Goal: Check status: Check status

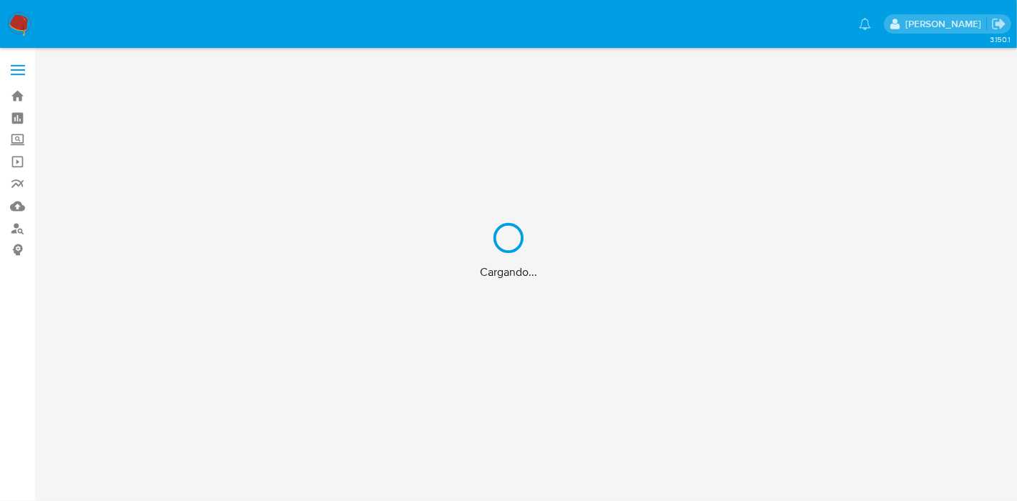
click at [654, 359] on div "Cargando..." at bounding box center [508, 250] width 1017 height 501
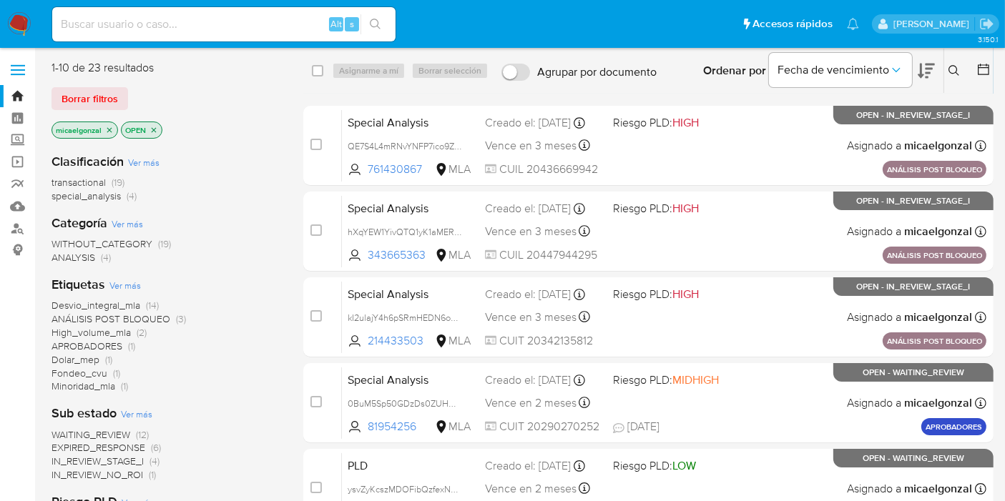
click at [227, 26] on input at bounding box center [223, 24] width 343 height 19
paste input "LjC2diAupb9Sc8Lxt6p0iBqI"
type input "LjC2diAupb9Sc8Lxt6p0iBqI"
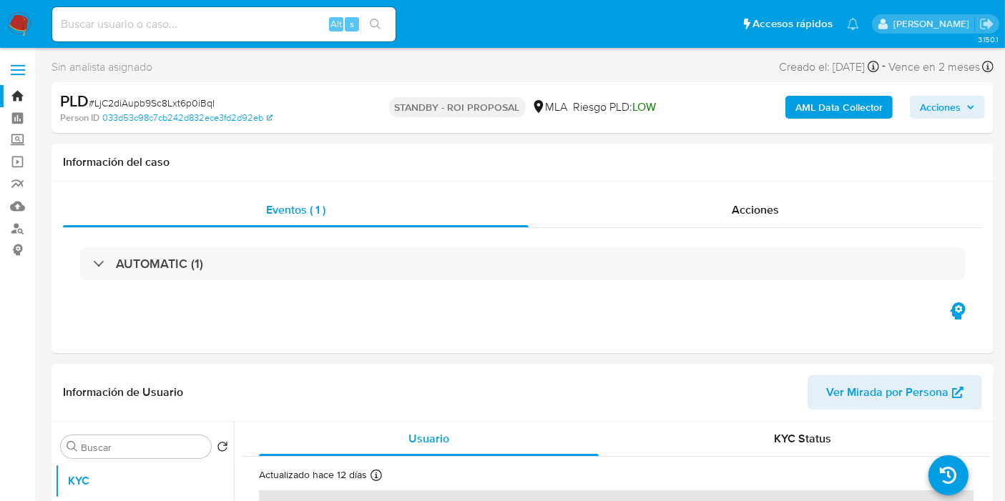
select select "10"
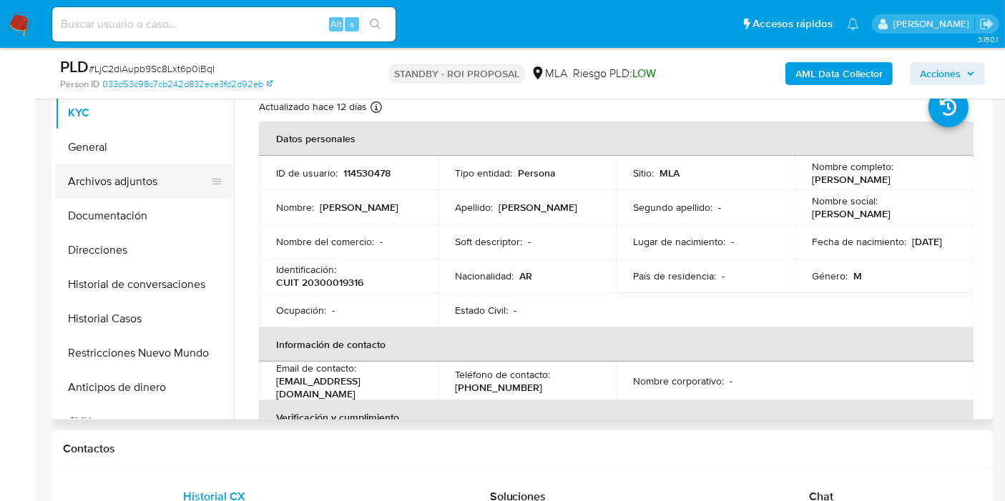
click at [175, 191] on button "Archivos adjuntos" at bounding box center [138, 182] width 167 height 34
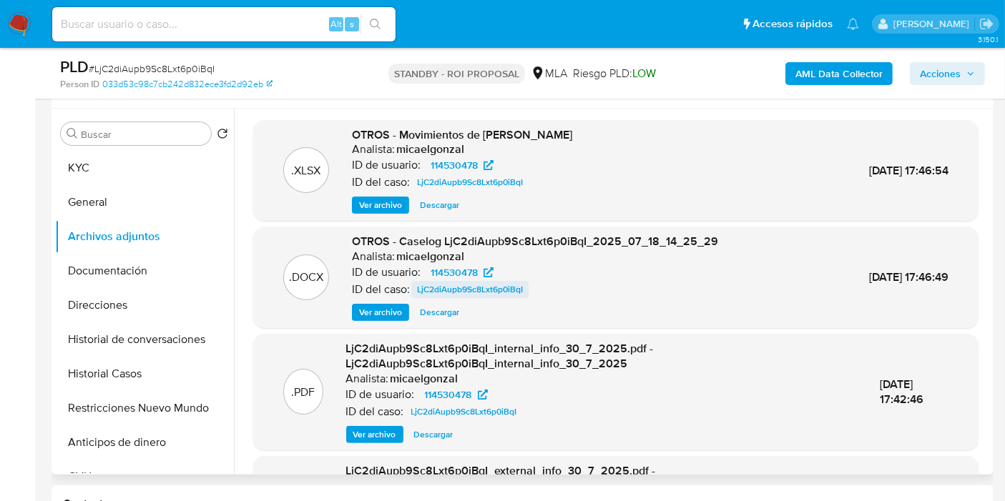
scroll to position [238, 0]
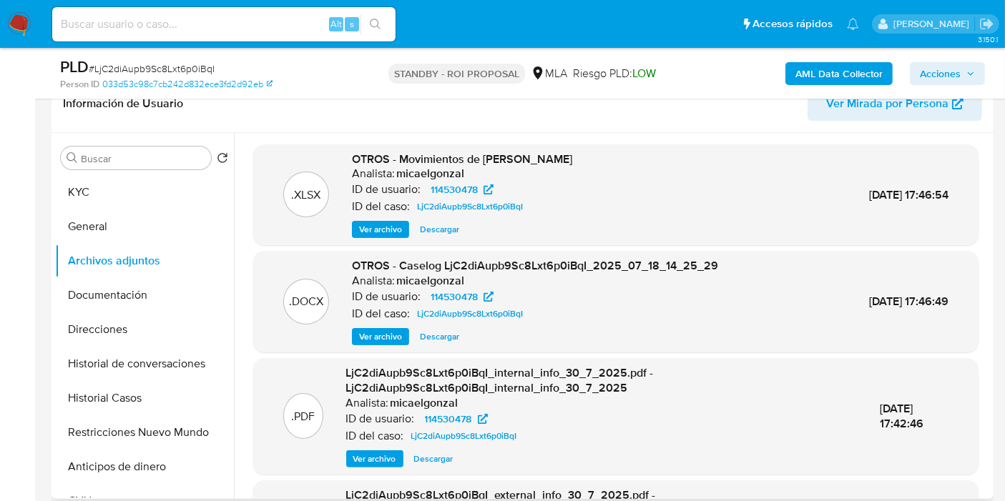
click at [437, 338] on span "Descargar" at bounding box center [439, 337] width 39 height 14
click at [136, 205] on button "KYC" at bounding box center [138, 192] width 167 height 34
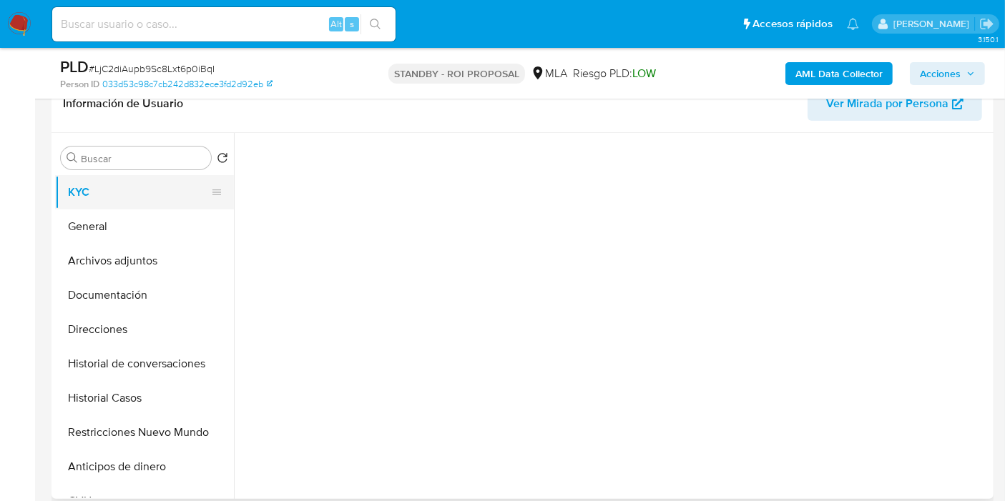
click at [159, 180] on button "KYC" at bounding box center [138, 192] width 167 height 34
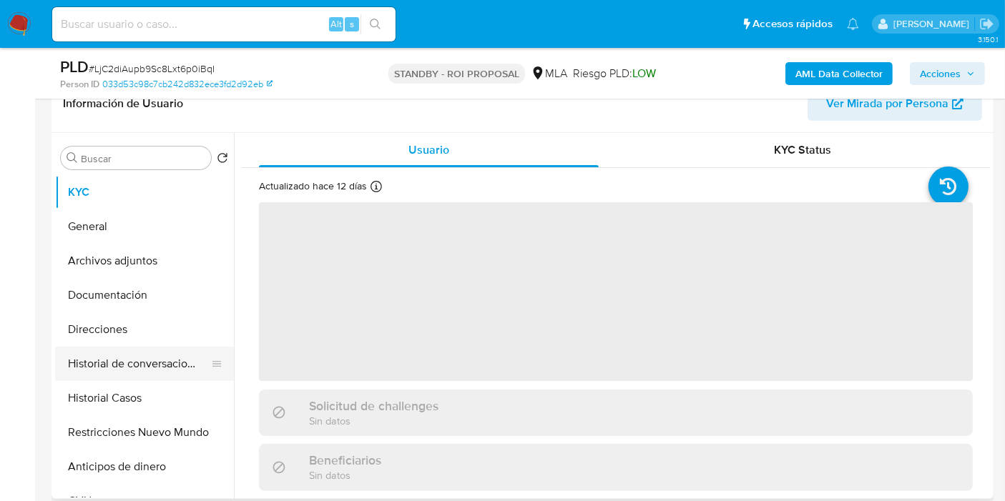
click at [103, 354] on button "Historial de conversaciones" at bounding box center [138, 364] width 167 height 34
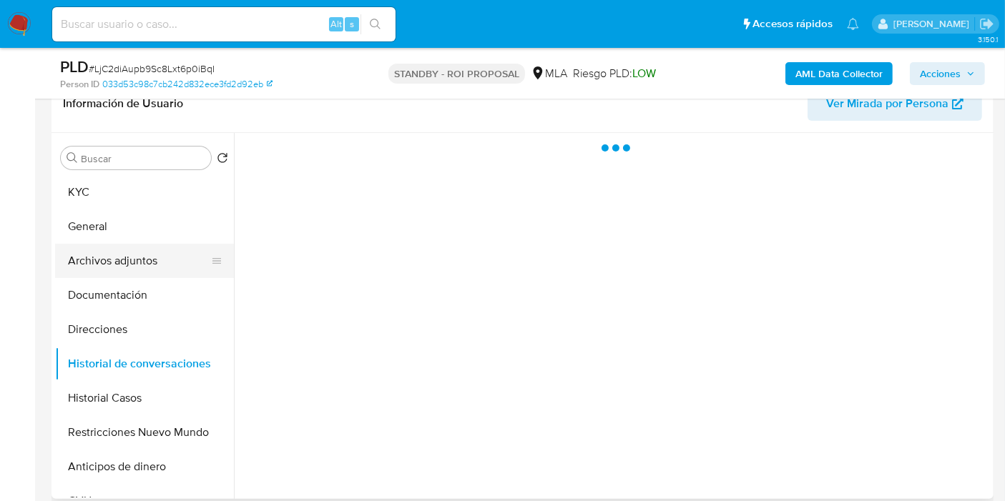
click at [150, 270] on button "Archivos adjuntos" at bounding box center [138, 261] width 167 height 34
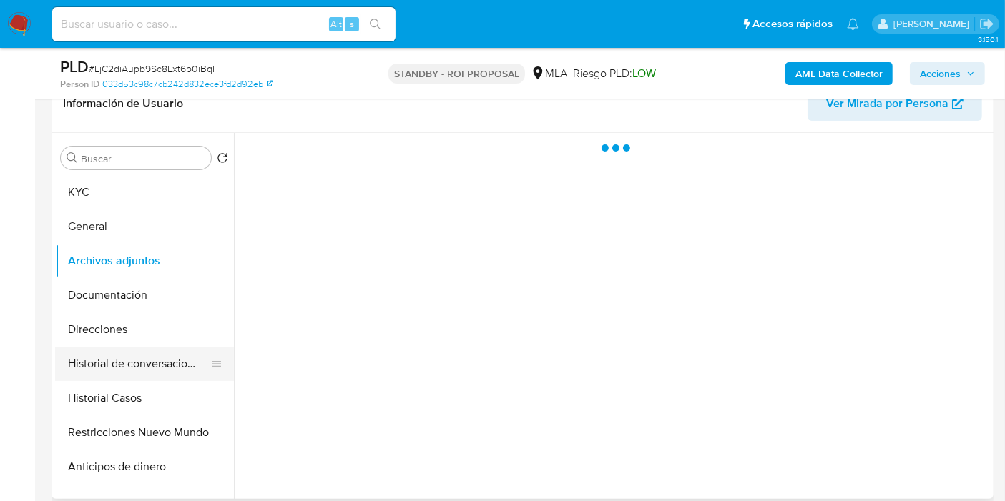
click at [64, 358] on button "Historial de conversaciones" at bounding box center [138, 364] width 167 height 34
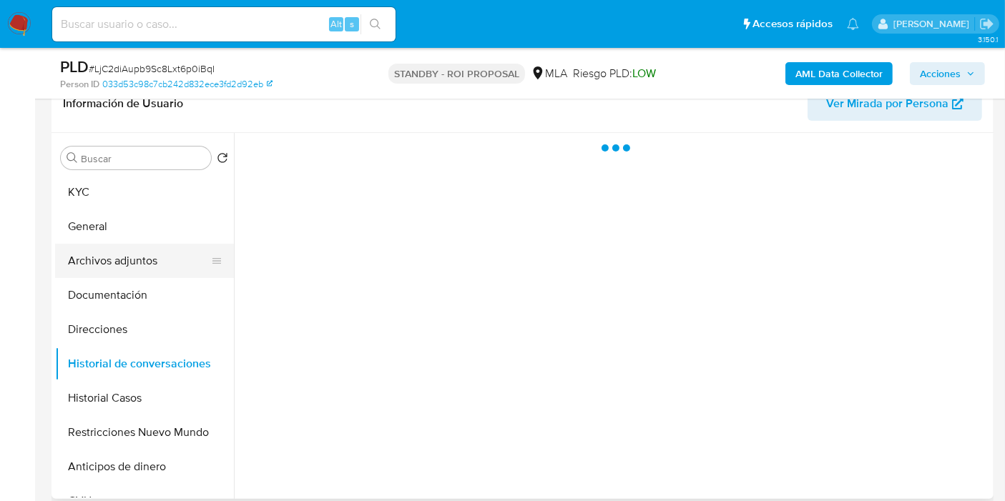
click at [139, 260] on button "Archivos adjuntos" at bounding box center [138, 261] width 167 height 34
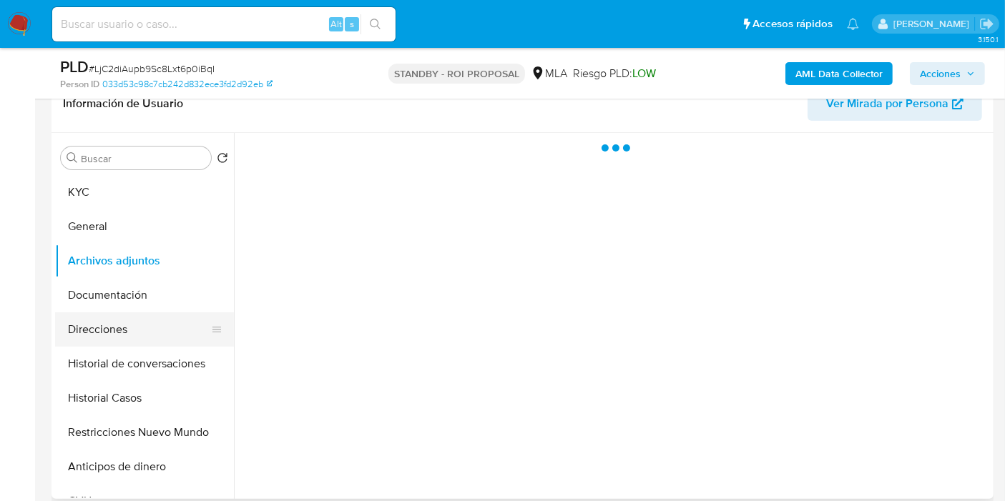
click at [102, 338] on button "Direcciones" at bounding box center [138, 330] width 167 height 34
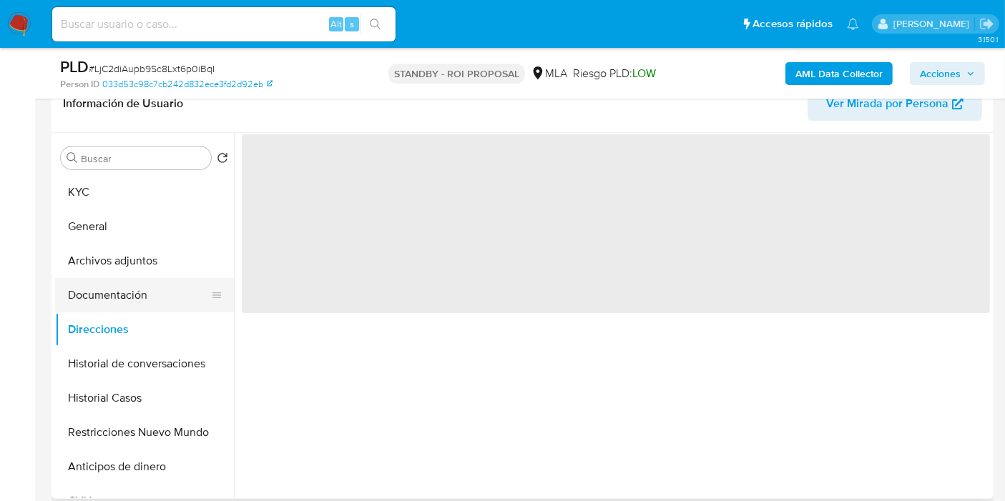
click at [127, 283] on button "Documentación" at bounding box center [138, 295] width 167 height 34
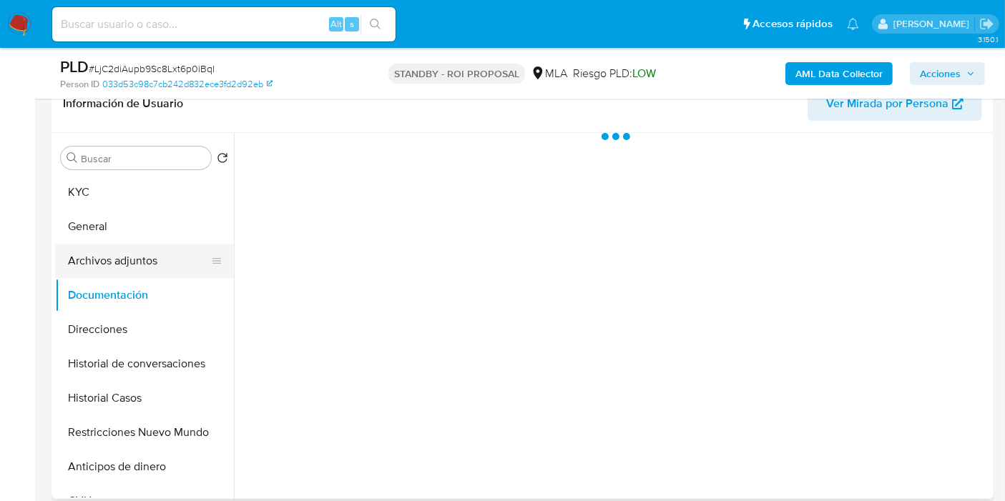
click at [127, 260] on button "Archivos adjuntos" at bounding box center [138, 261] width 167 height 34
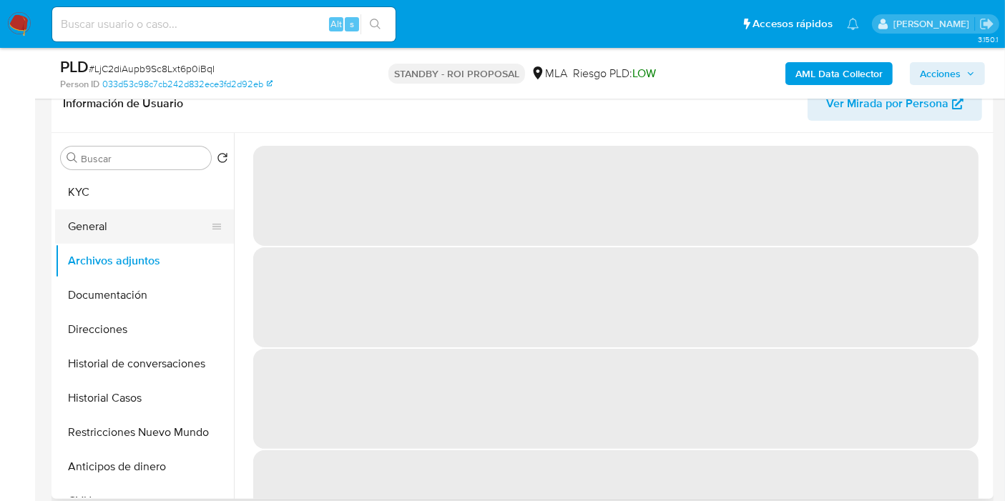
click at [126, 230] on button "General" at bounding box center [138, 227] width 167 height 34
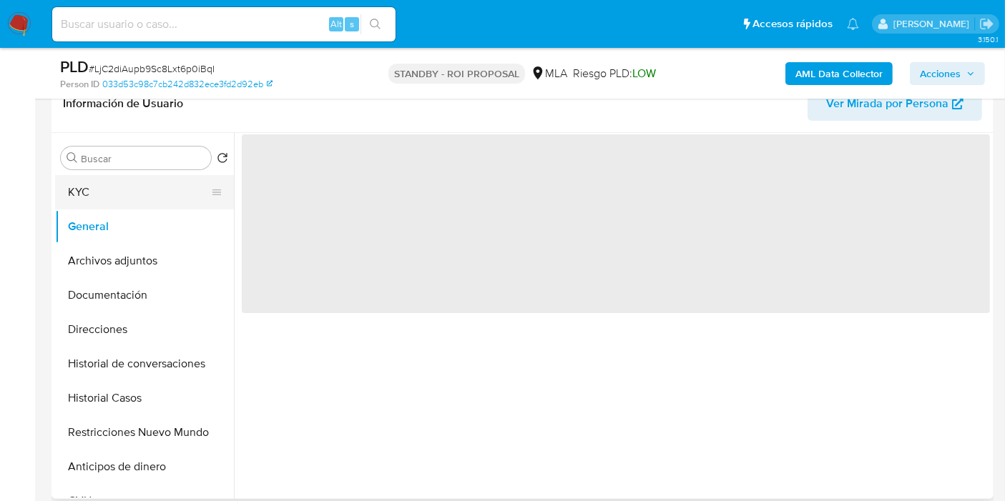
click at [132, 179] on button "KYC" at bounding box center [138, 192] width 167 height 34
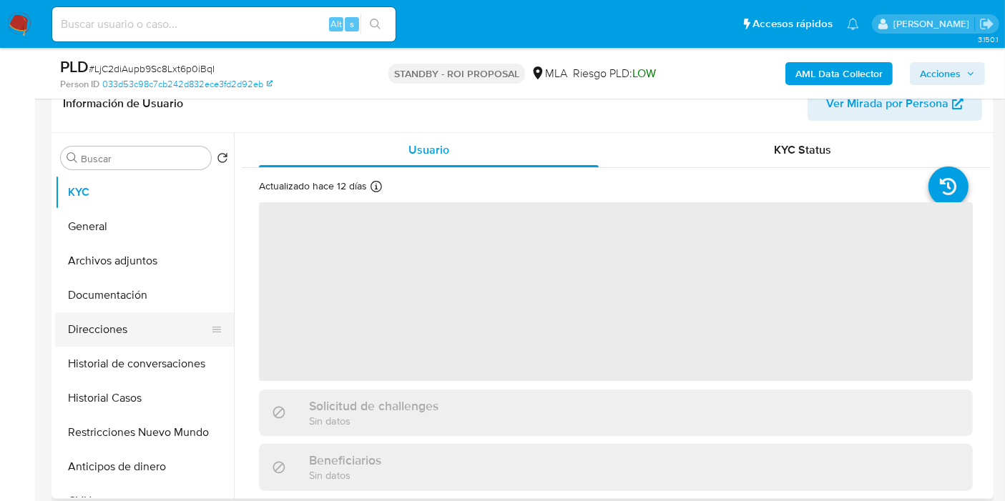
click at [108, 313] on button "Direcciones" at bounding box center [138, 330] width 167 height 34
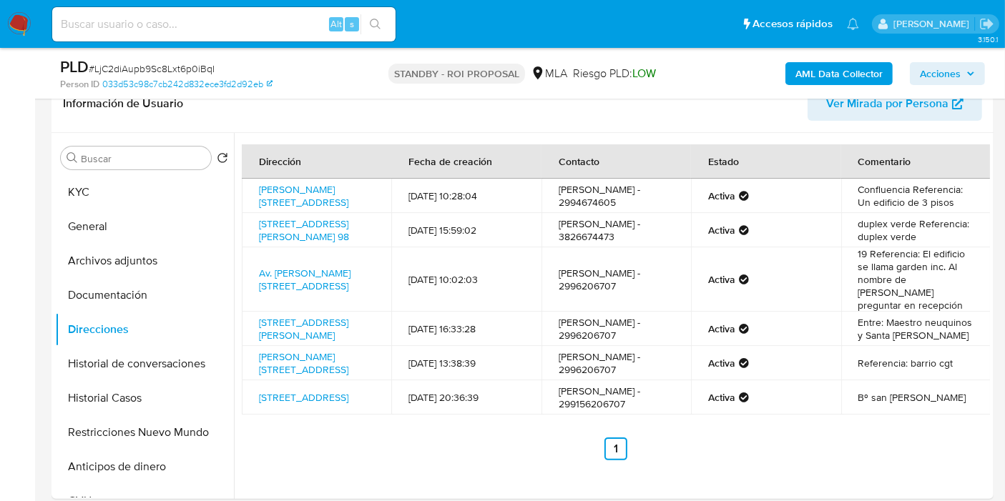
click at [280, 16] on input at bounding box center [223, 24] width 343 height 19
paste input "JgdumUFRnSjr0kNsE9bdWaX2"
type input "JgdumUFRnSjr0kNsE9bdWaX2"
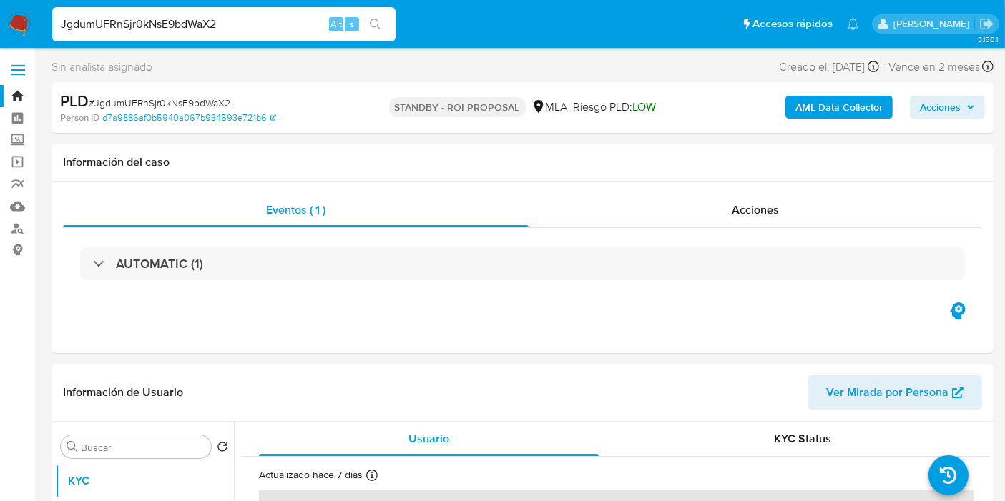
select select "10"
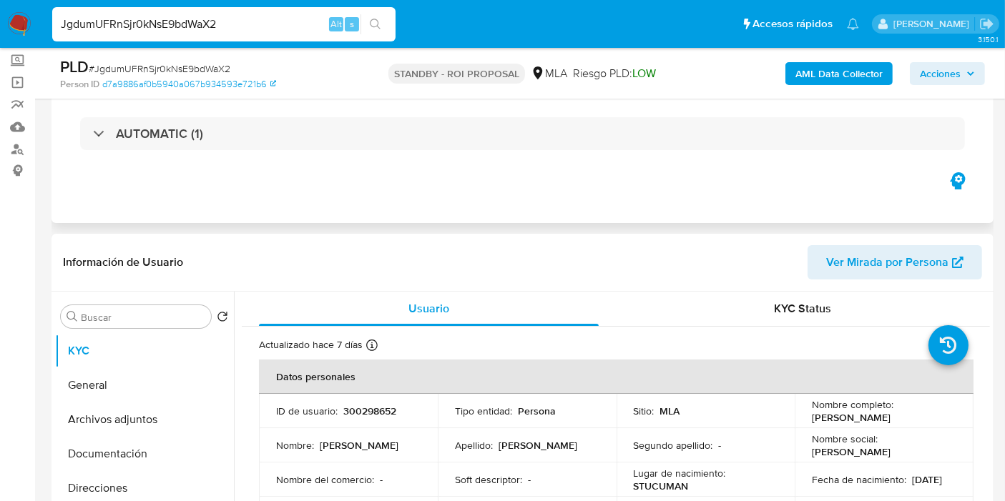
scroll to position [159, 0]
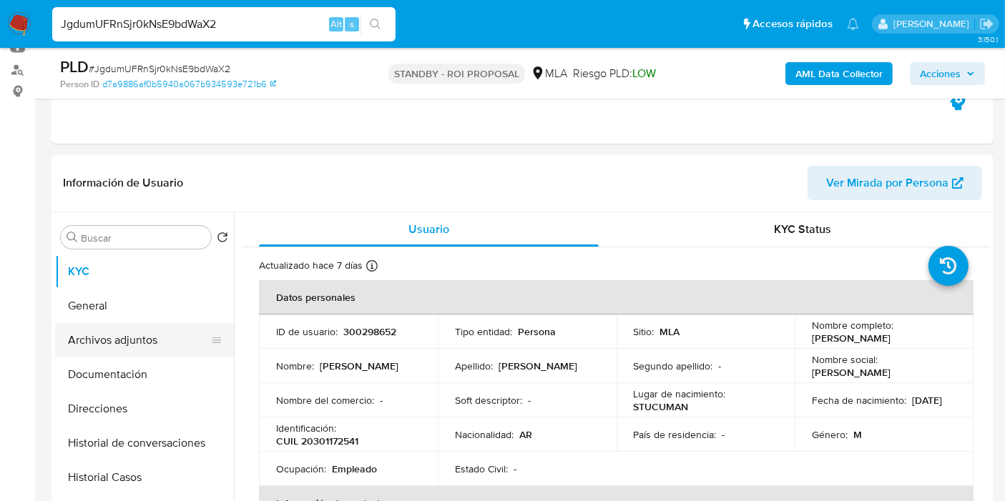
click at [107, 342] on button "Archivos adjuntos" at bounding box center [138, 340] width 167 height 34
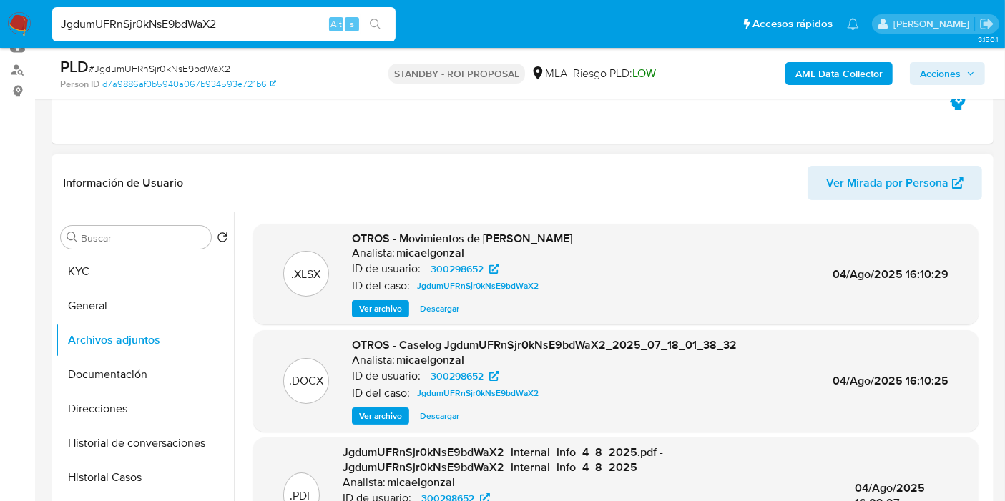
click at [428, 411] on span "Descargar" at bounding box center [439, 416] width 39 height 14
click at [251, 23] on input "JgdumUFRnSjr0kNsE9bdWaX2" at bounding box center [223, 24] width 343 height 19
paste input "EV7Ib3MCPqmaxWLa4QhWoZxM"
type input "EV7Ib3MCPqmaxWLa4QhWoZxM"
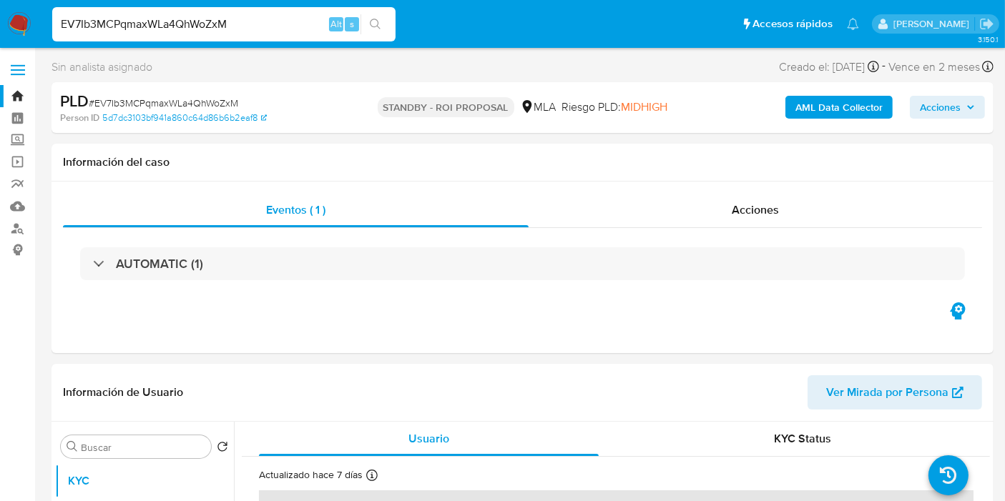
select select "10"
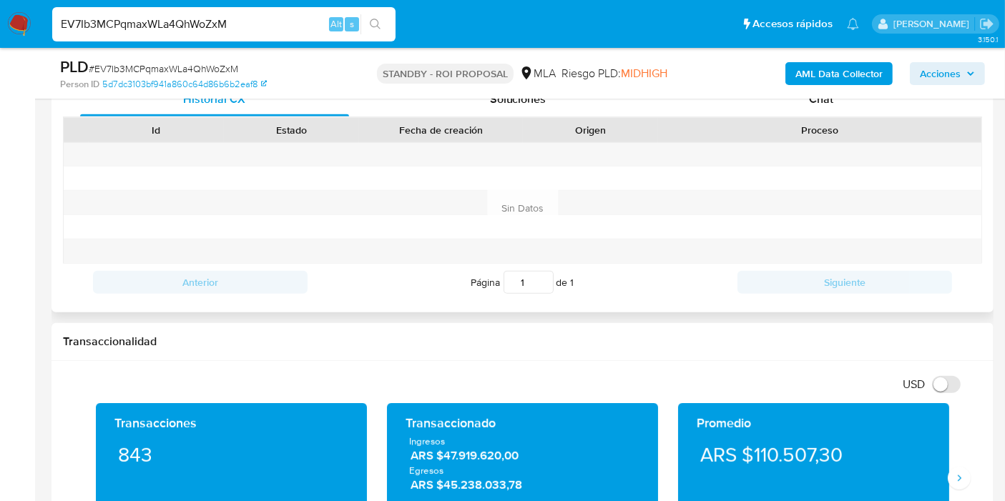
scroll to position [318, 0]
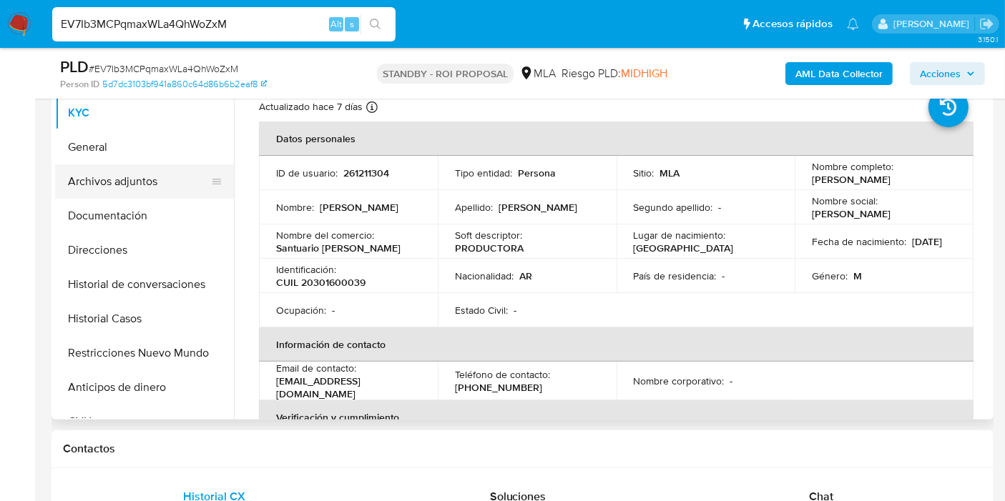
click at [170, 177] on button "Archivos adjuntos" at bounding box center [138, 182] width 167 height 34
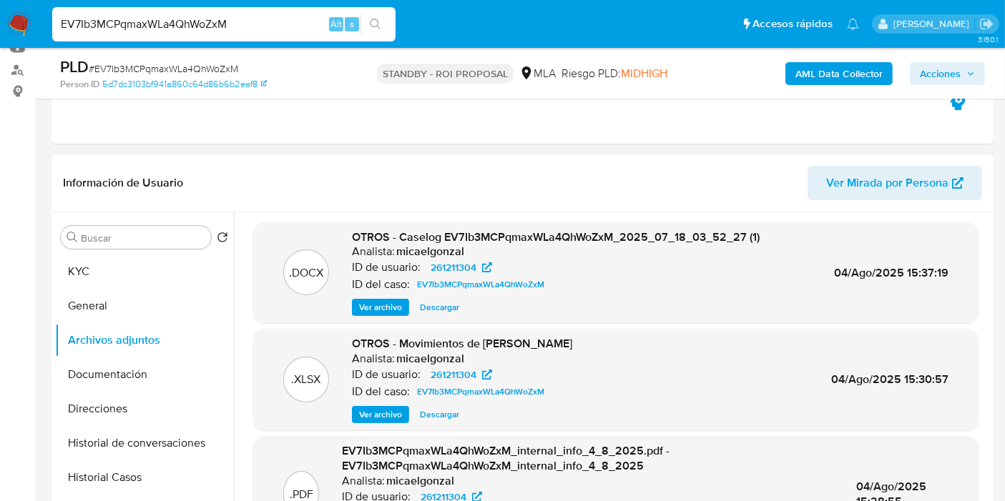
scroll to position [0, 0]
click at [449, 308] on span "Descargar" at bounding box center [439, 309] width 39 height 14
click at [294, 21] on input "EV7Ib3MCPqmaxWLa4QhWoZxM" at bounding box center [223, 24] width 343 height 19
paste input "HDrUaS85UphCYG24KBXwM6qF"
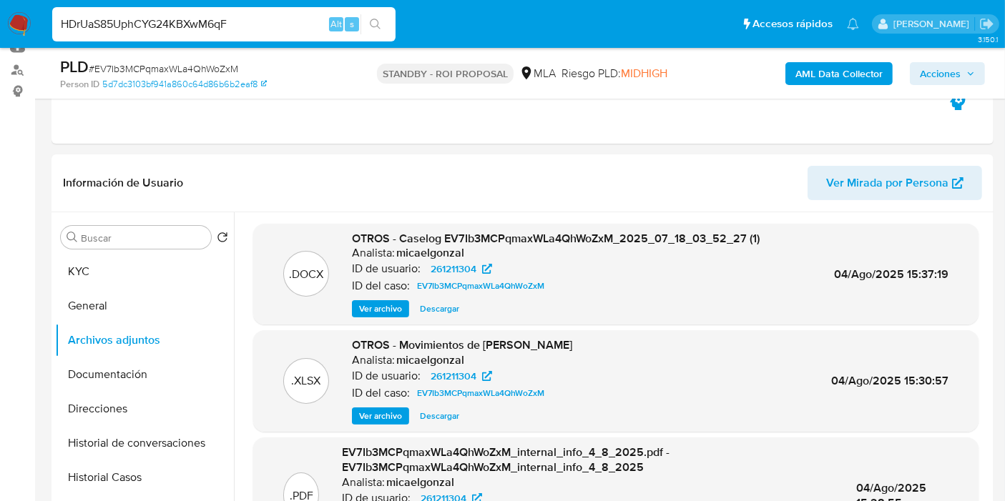
type input "HDrUaS85UphCYG24KBXwM6qF"
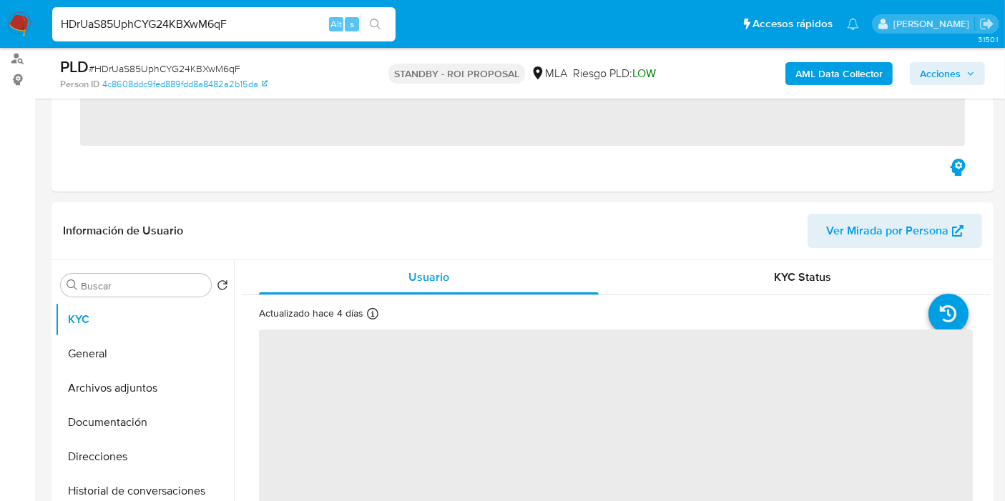
scroll to position [318, 0]
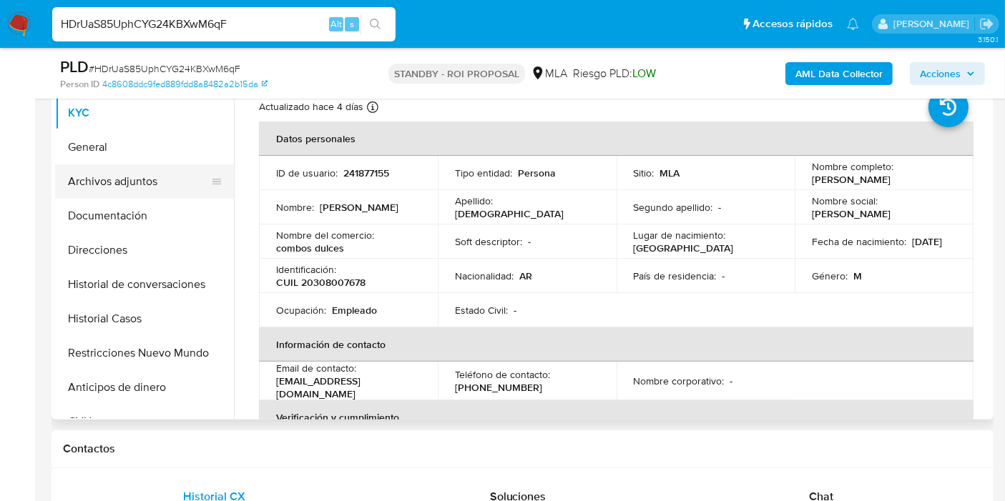
click at [139, 186] on button "Archivos adjuntos" at bounding box center [138, 182] width 167 height 34
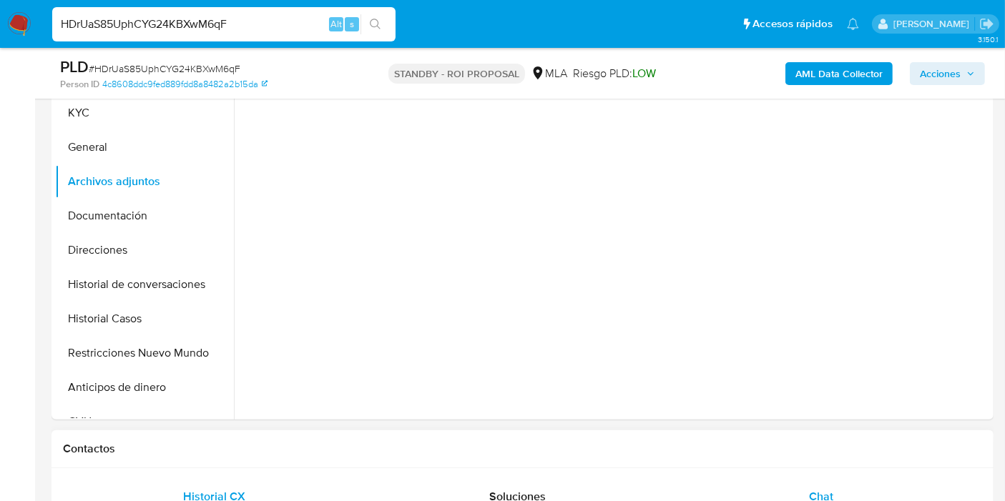
select select "10"
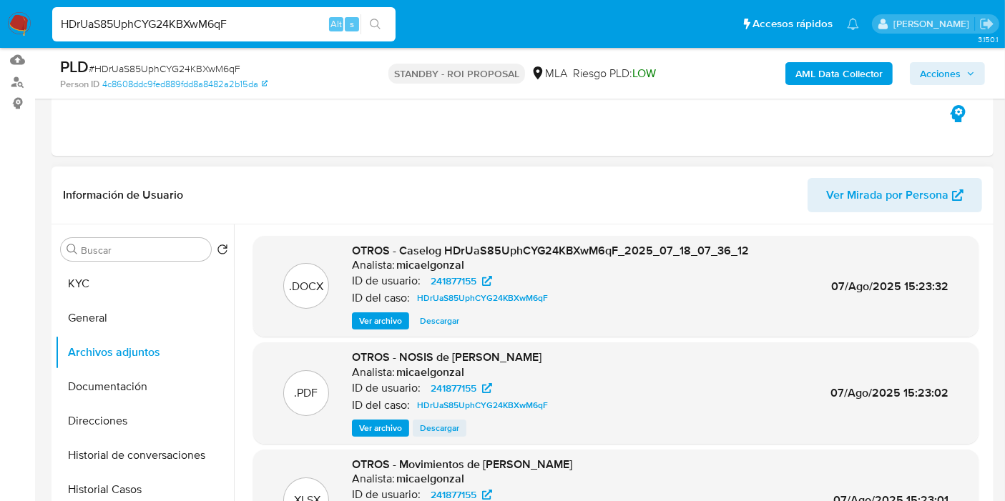
scroll to position [159, 0]
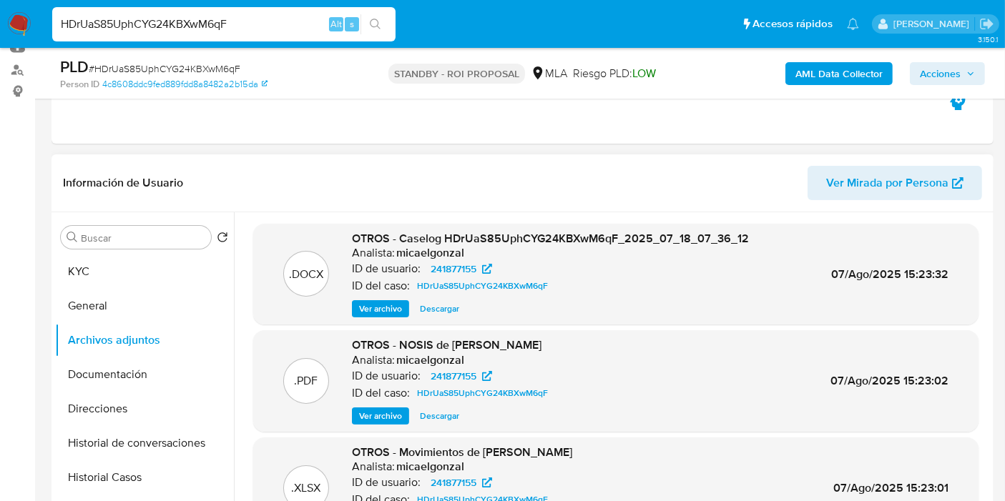
click at [441, 311] on span "Descargar" at bounding box center [439, 309] width 39 height 14
click at [222, 27] on input "HDrUaS85UphCYG24KBXwM6qF" at bounding box center [223, 24] width 343 height 19
paste input "2027208752"
type input "2027208752"
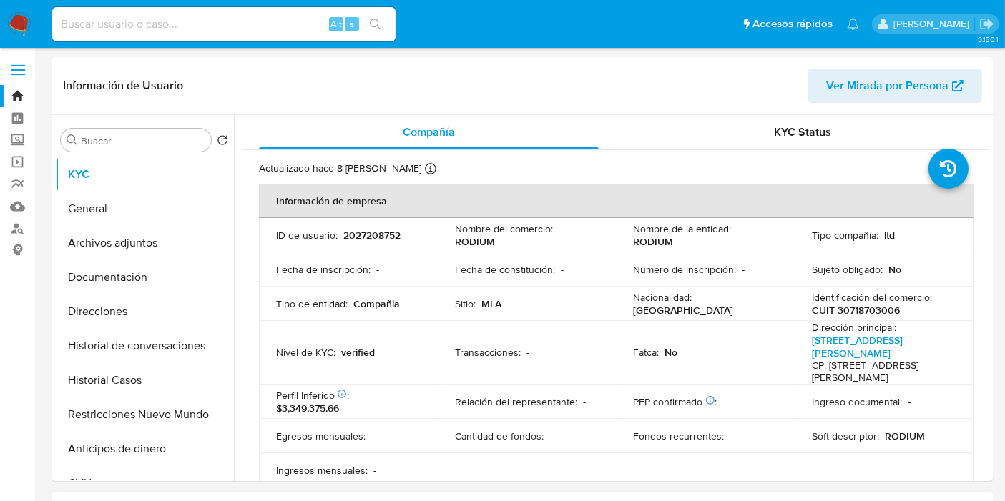
select select "10"
click at [408, 280] on td "Fecha de inscripción : -" at bounding box center [348, 269] width 179 height 34
click at [130, 228] on button "Archivos adjuntos" at bounding box center [138, 243] width 167 height 34
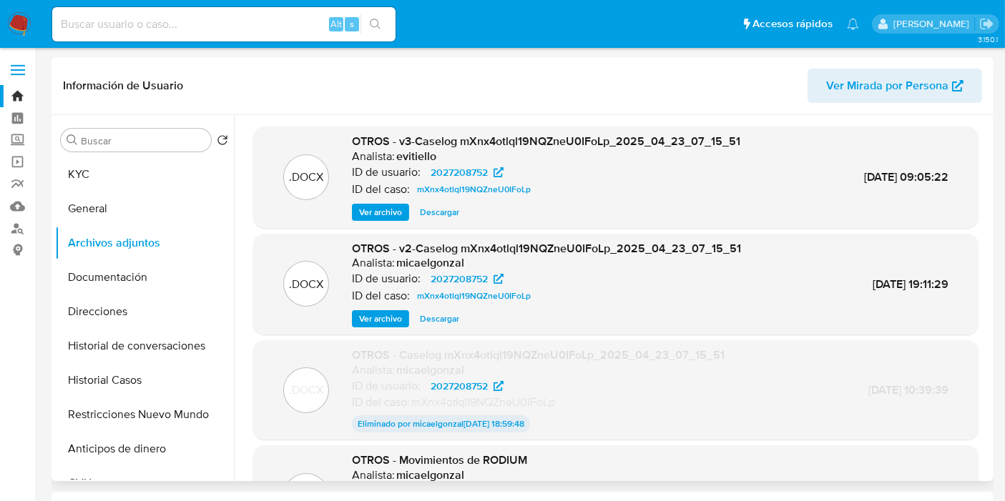
click at [423, 210] on span "Descargar" at bounding box center [439, 212] width 39 height 14
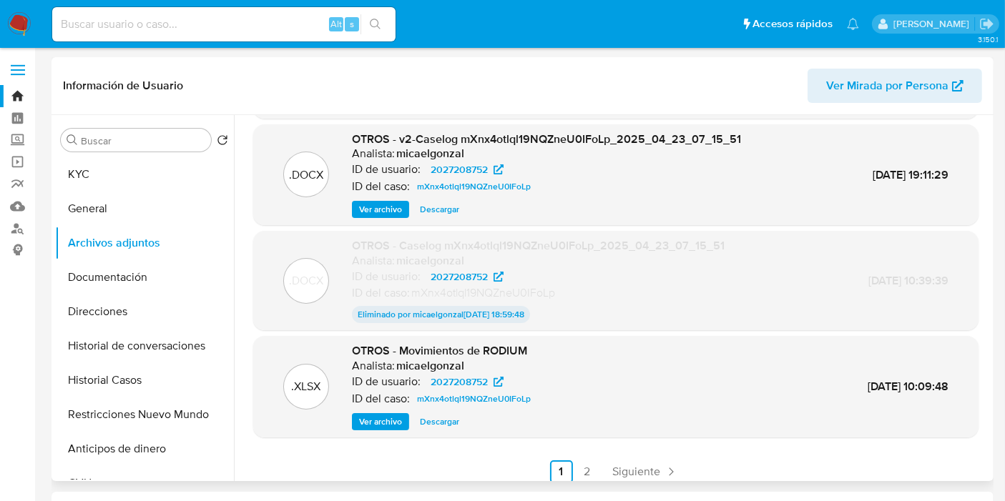
scroll to position [118, 0]
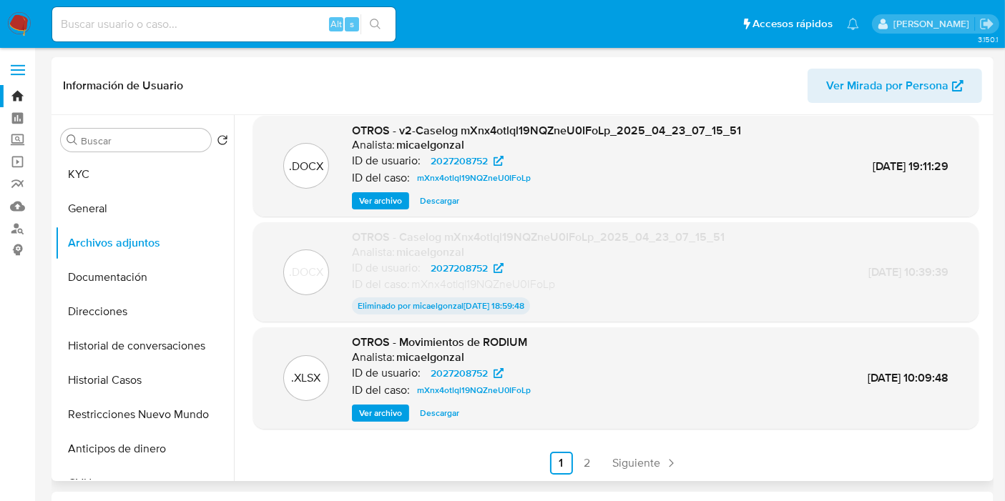
click at [439, 411] on span "Descargar" at bounding box center [439, 413] width 39 height 14
click at [597, 463] on ul "Anterior 1 2 Siguiente" at bounding box center [615, 463] width 725 height 23
click at [591, 462] on link "2" at bounding box center [587, 463] width 23 height 23
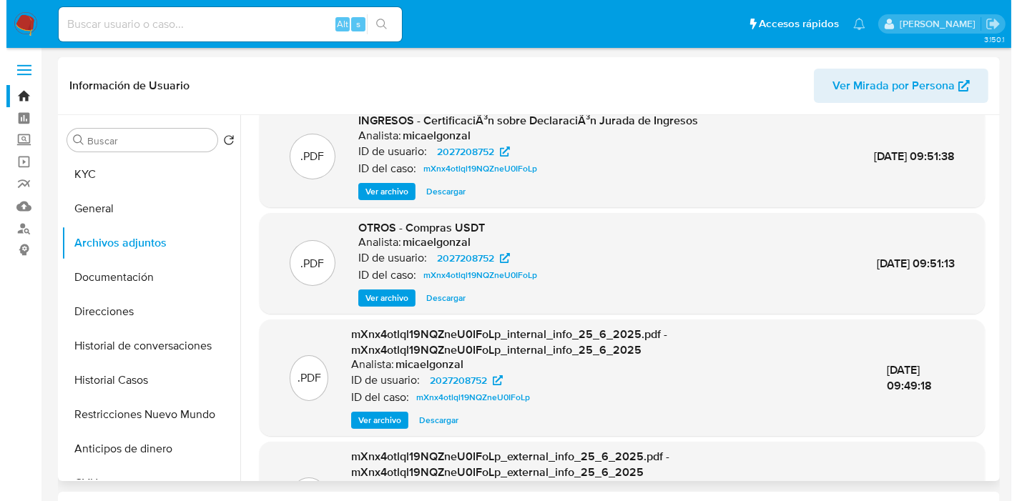
scroll to position [0, 0]
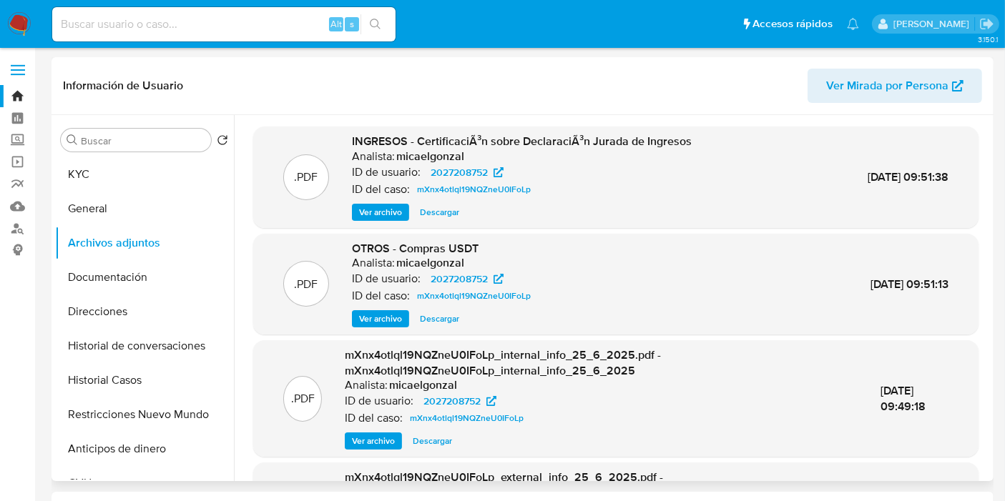
click at [380, 207] on span "Ver archivo" at bounding box center [380, 212] width 43 height 14
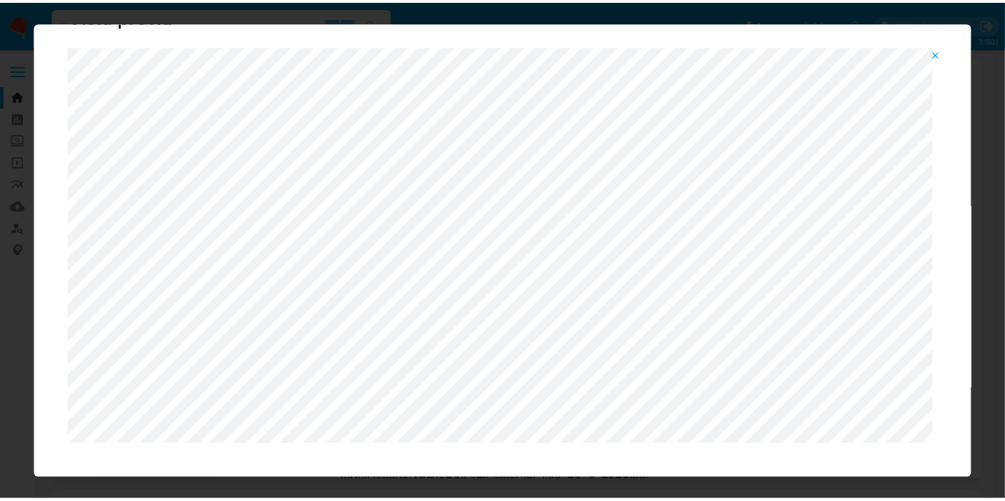
scroll to position [74, 0]
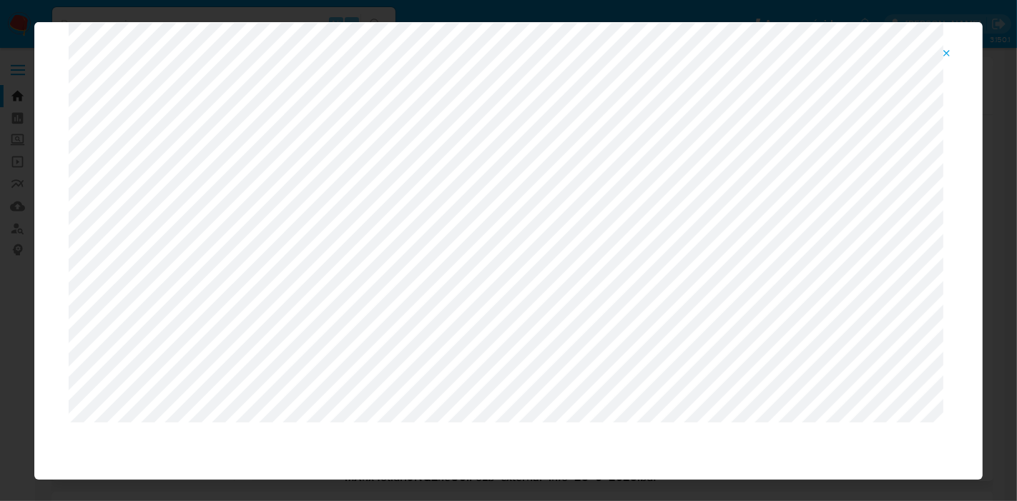
drag, startPoint x: 0, startPoint y: 186, endPoint x: 0, endPoint y: 36, distance: 150.2
click at [0, 170] on div "Vista previa" at bounding box center [508, 250] width 1017 height 501
click at [952, 46] on span "Attachment preview" at bounding box center [946, 54] width 11 height 20
